Goal: Task Accomplishment & Management: Complete application form

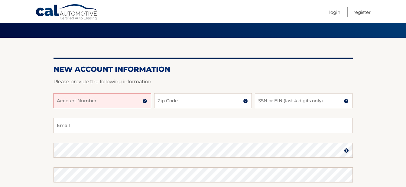
scroll to position [52, 0]
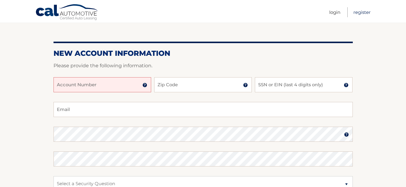
click at [358, 13] on link "Register" at bounding box center [361, 12] width 17 height 10
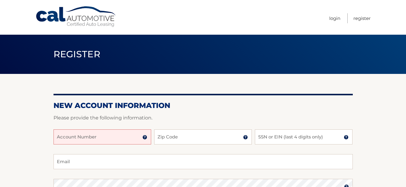
scroll to position [12, 0]
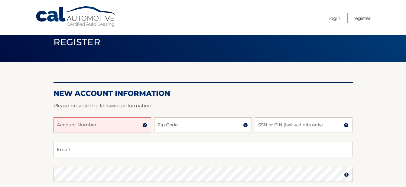
click at [108, 126] on input "Account Number" at bounding box center [102, 125] width 98 height 15
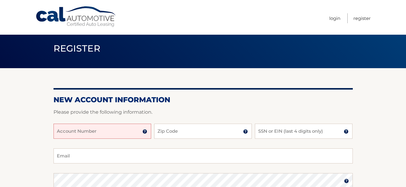
scroll to position [5, 0]
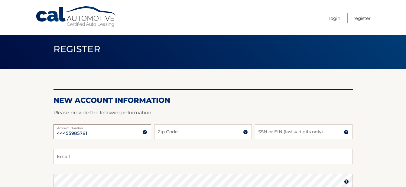
type input "44455985781"
type input "14120"
type input "7058"
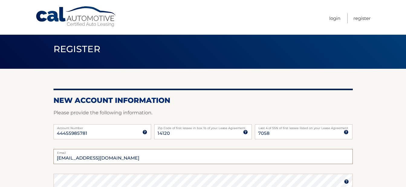
click at [336, 161] on input "[EMAIL_ADDRESS][DOMAIN_NAME]" at bounding box center [202, 156] width 299 height 15
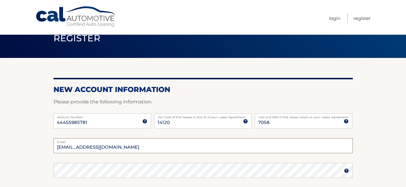
scroll to position [17, 0]
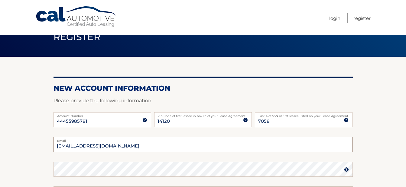
type input "[EMAIL_ADDRESS][DOMAIN_NAME]"
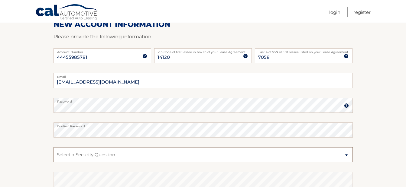
scroll to position [85, 0]
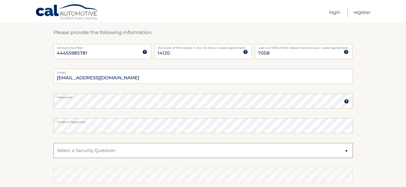
click at [171, 152] on select "Select a Security Question What was the name of your elementary school? What is…" at bounding box center [202, 150] width 299 height 15
select select "4"
click at [53, 143] on select "Select a Security Question What was the name of your elementary school? What is…" at bounding box center [202, 150] width 299 height 15
click at [144, 148] on select "Select a Security Question What was the name of your elementary school? What is…" at bounding box center [202, 150] width 299 height 15
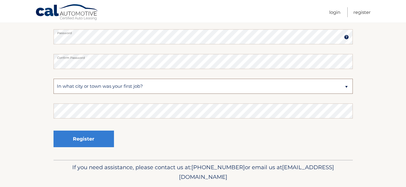
scroll to position [158, 0]
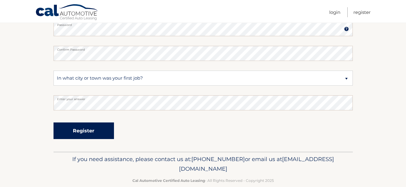
click at [85, 133] on button "Register" at bounding box center [83, 131] width 60 height 17
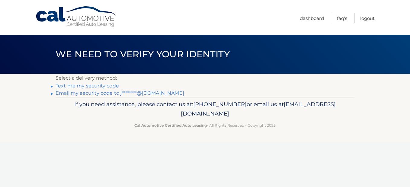
click at [58, 86] on link "Text me my security code" at bounding box center [87, 86] width 63 height 6
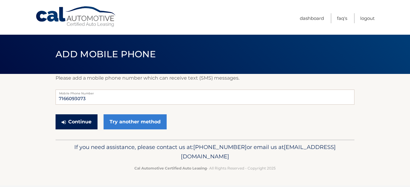
click at [82, 123] on button "Continue" at bounding box center [77, 121] width 42 height 15
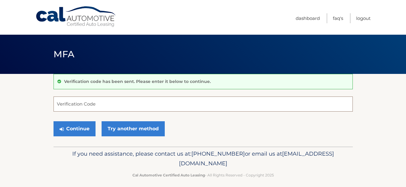
click at [103, 103] on input "Verification Code" at bounding box center [202, 104] width 299 height 15
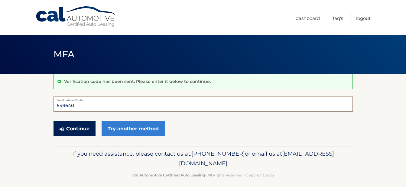
type input "549640"
click at [68, 126] on button "Continue" at bounding box center [74, 128] width 42 height 15
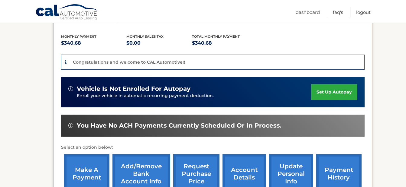
scroll to position [141, 0]
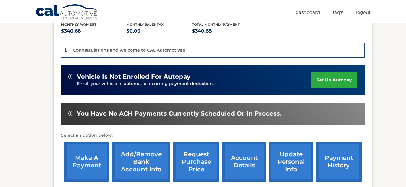
click at [328, 74] on link "set up autopay" at bounding box center [334, 80] width 46 height 16
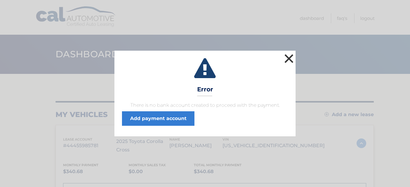
click at [289, 58] on button "×" at bounding box center [289, 59] width 12 height 12
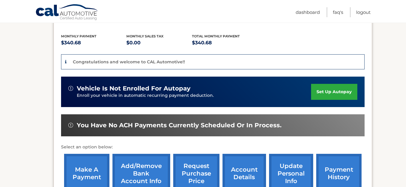
scroll to position [157, 0]
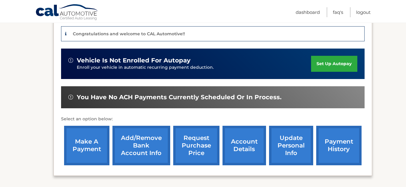
drag, startPoint x: 361, startPoint y: 18, endPoint x: 405, endPoint y: -25, distance: 61.5
